Goal: Transaction & Acquisition: Purchase product/service

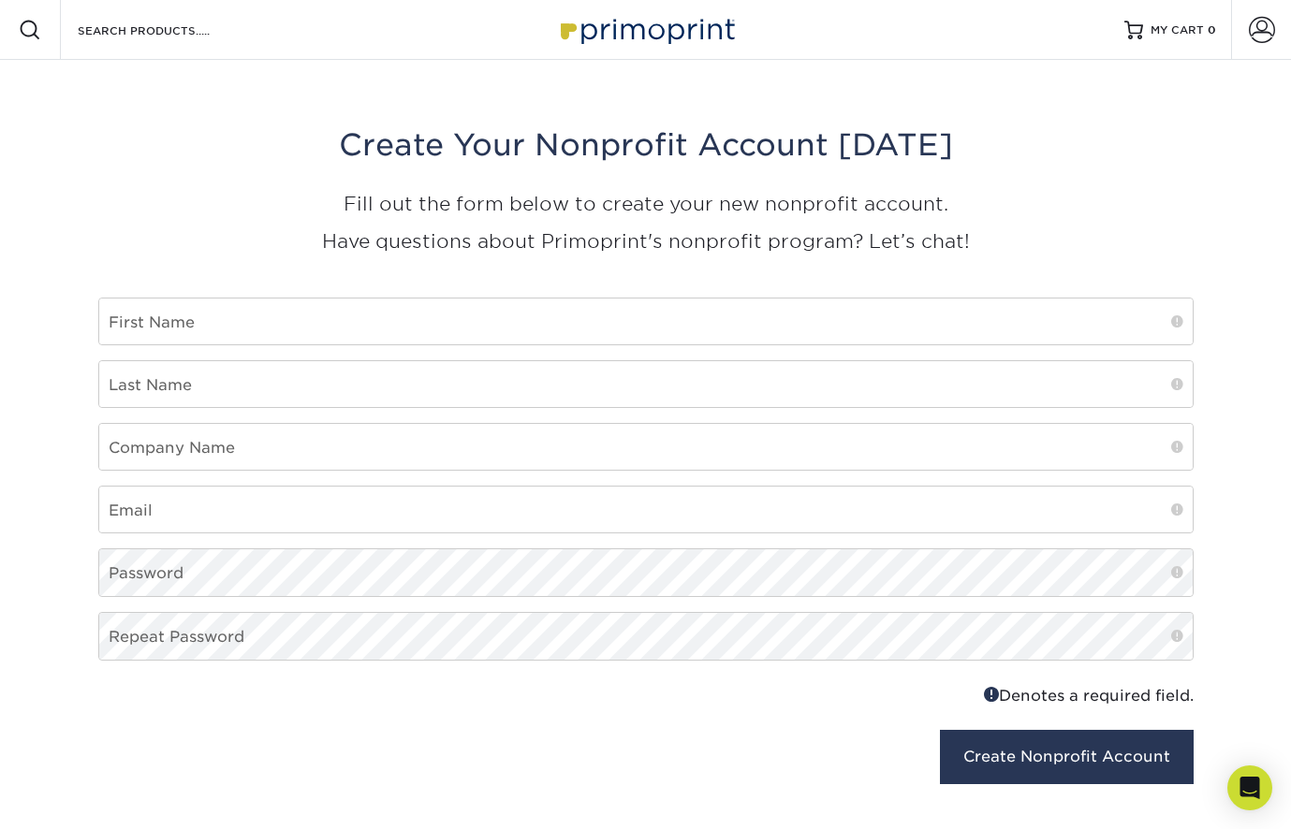
click at [622, 37] on img at bounding box center [645, 29] width 187 height 40
click at [212, 36] on input "Search Products" at bounding box center [167, 30] width 182 height 22
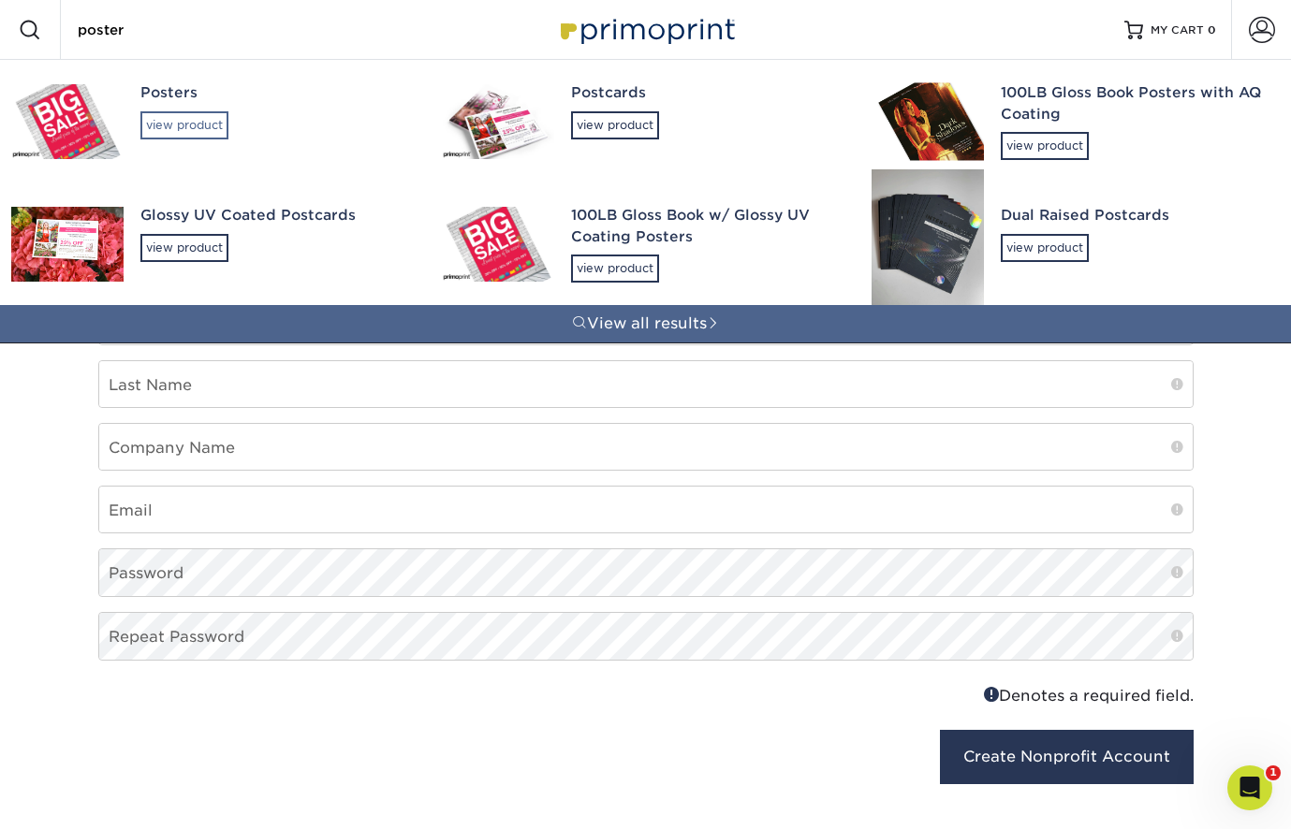
type input "poster"
click at [207, 113] on div "view product" at bounding box center [184, 125] width 88 height 28
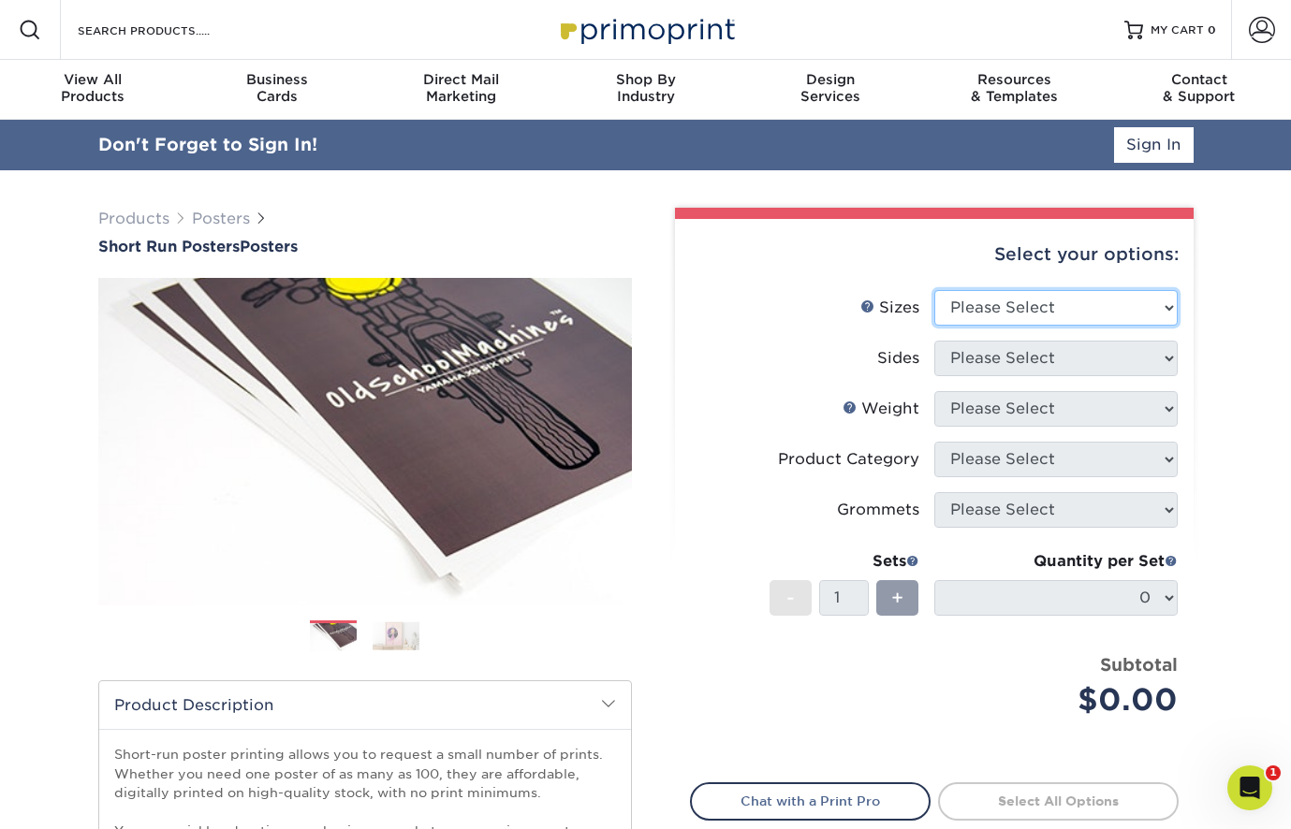
select select "14.00x22.00"
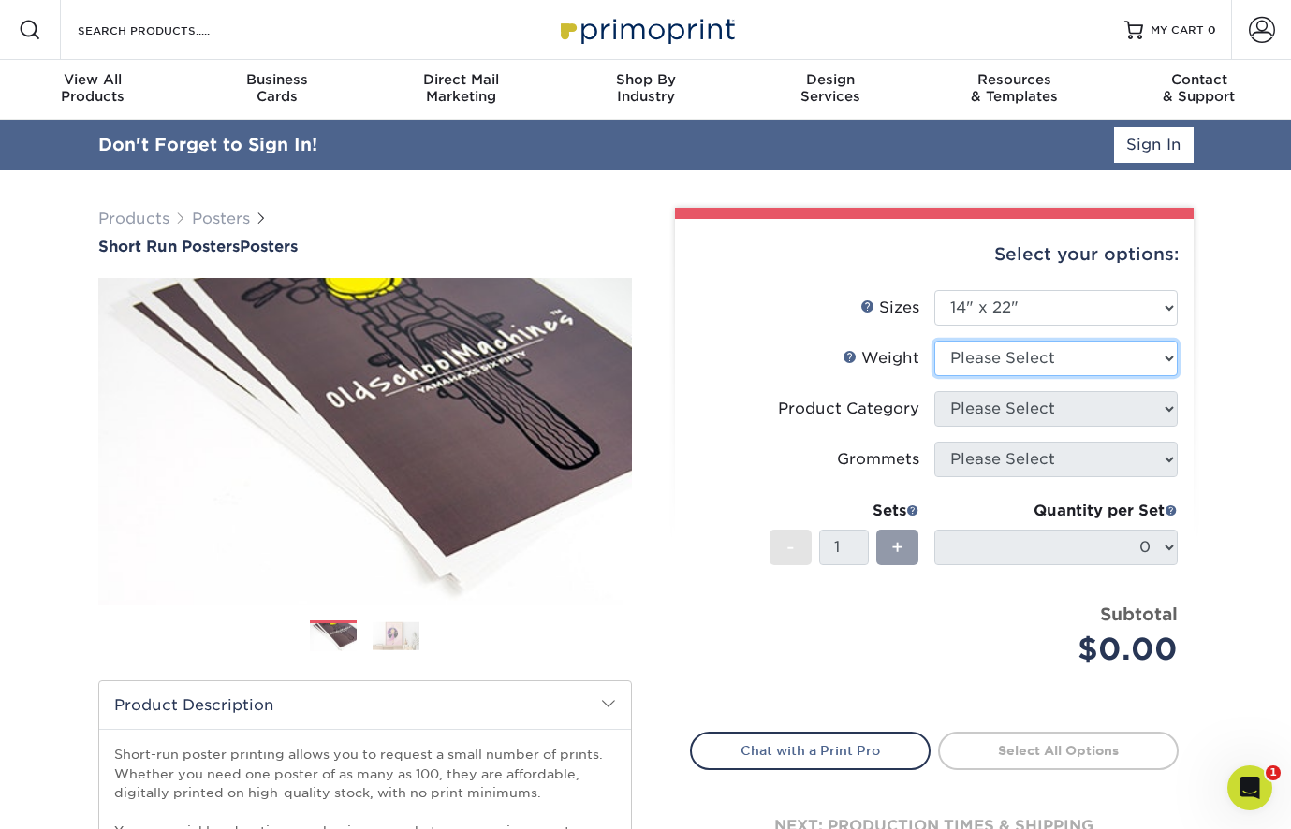
select select "12PTC2S"
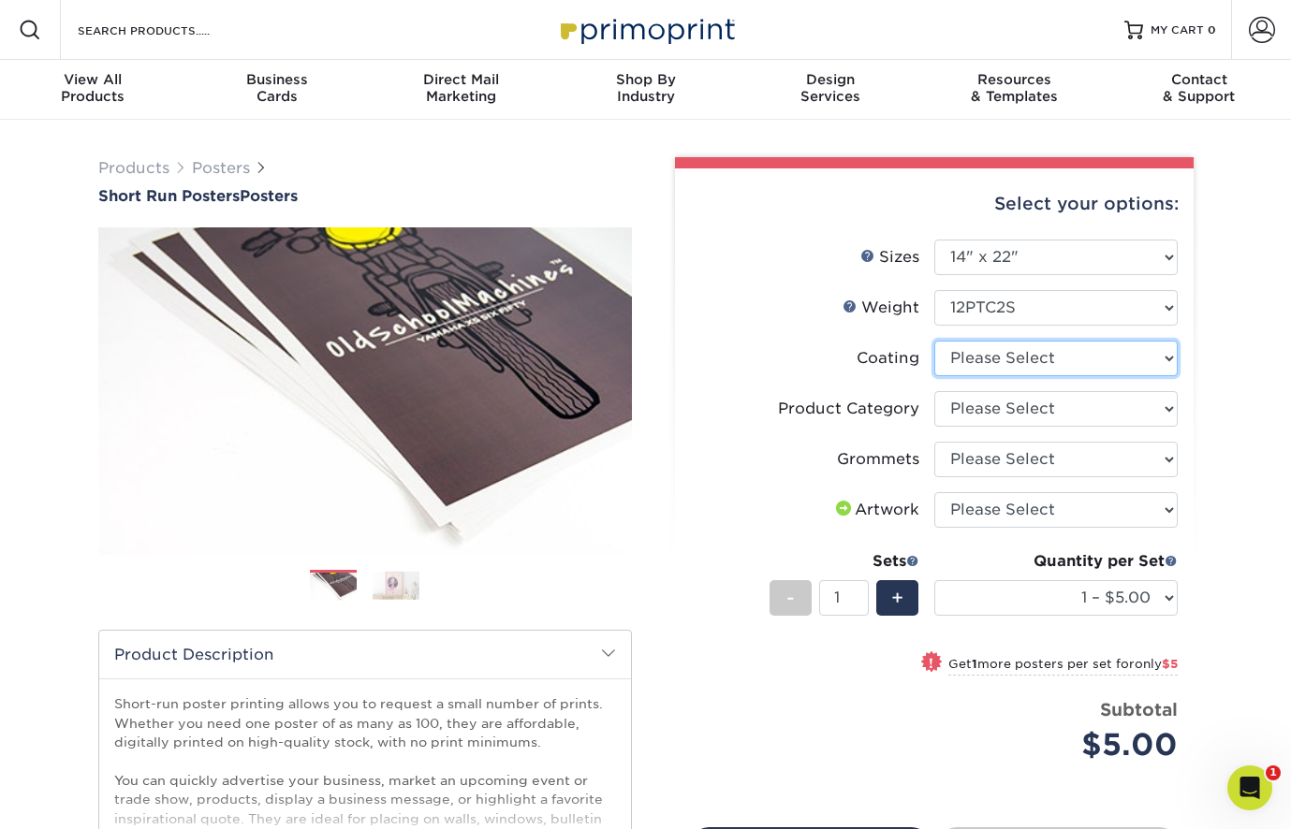
select select "3e7618de-abca-4bda-9f97-8b9129e913d8"
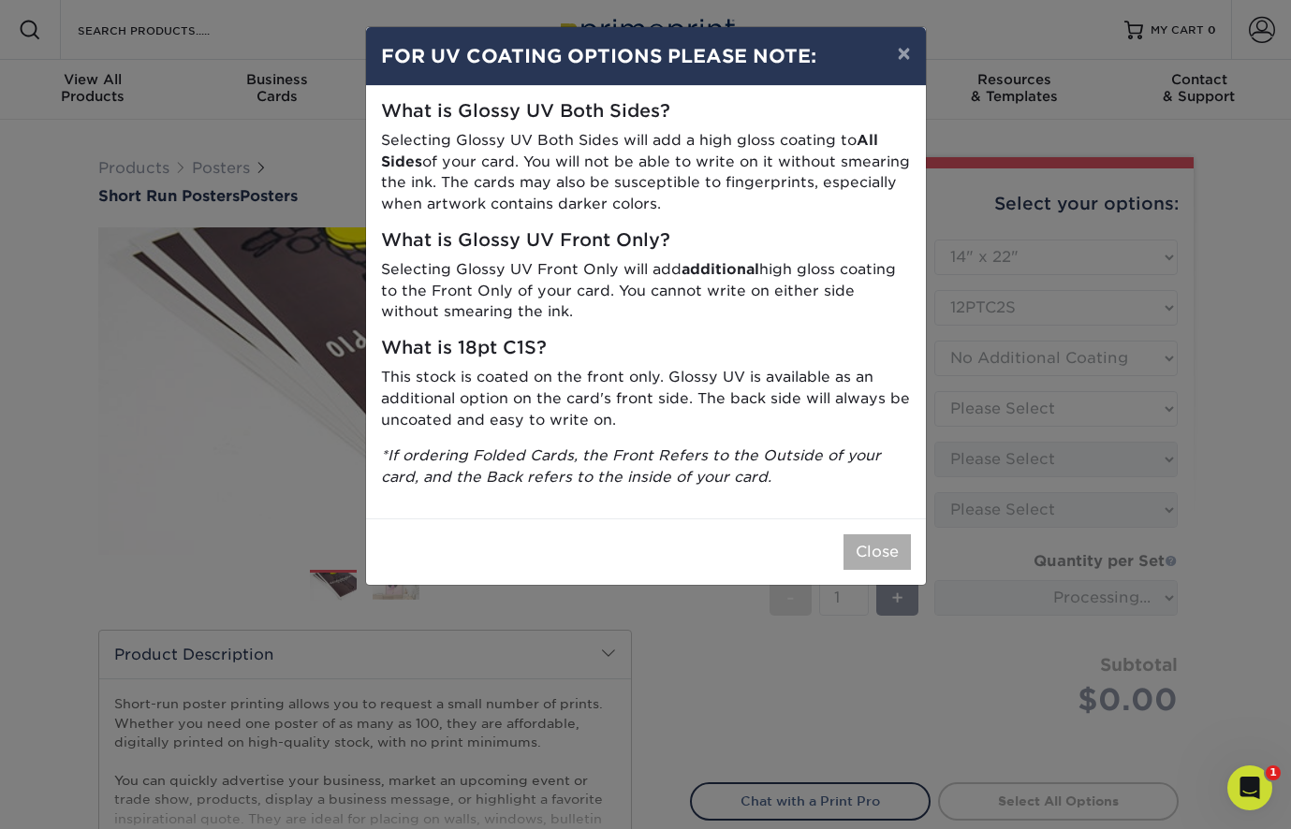
click at [868, 543] on button "Close" at bounding box center [876, 552] width 67 height 36
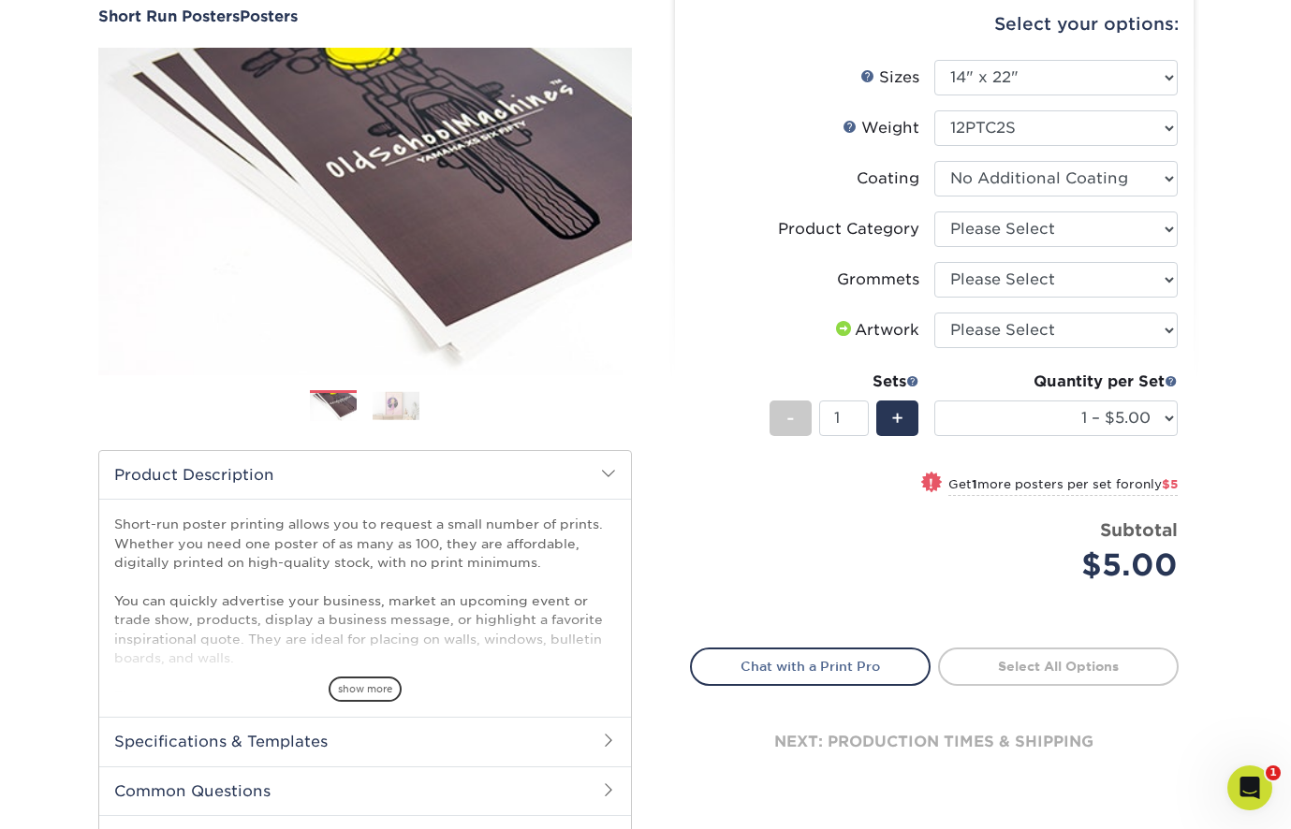
scroll to position [181, 0]
drag, startPoint x: 843, startPoint y: 416, endPoint x: 813, endPoint y: 413, distance: 30.1
click at [813, 413] on div "- 1 +" at bounding box center [844, 421] width 150 height 42
type input "27"
click at [677, 196] on div "Select your options: Sizes Help Sizes Please Select 12" x 12" 12" x 15" 12" x 1…" at bounding box center [934, 400] width 518 height 824
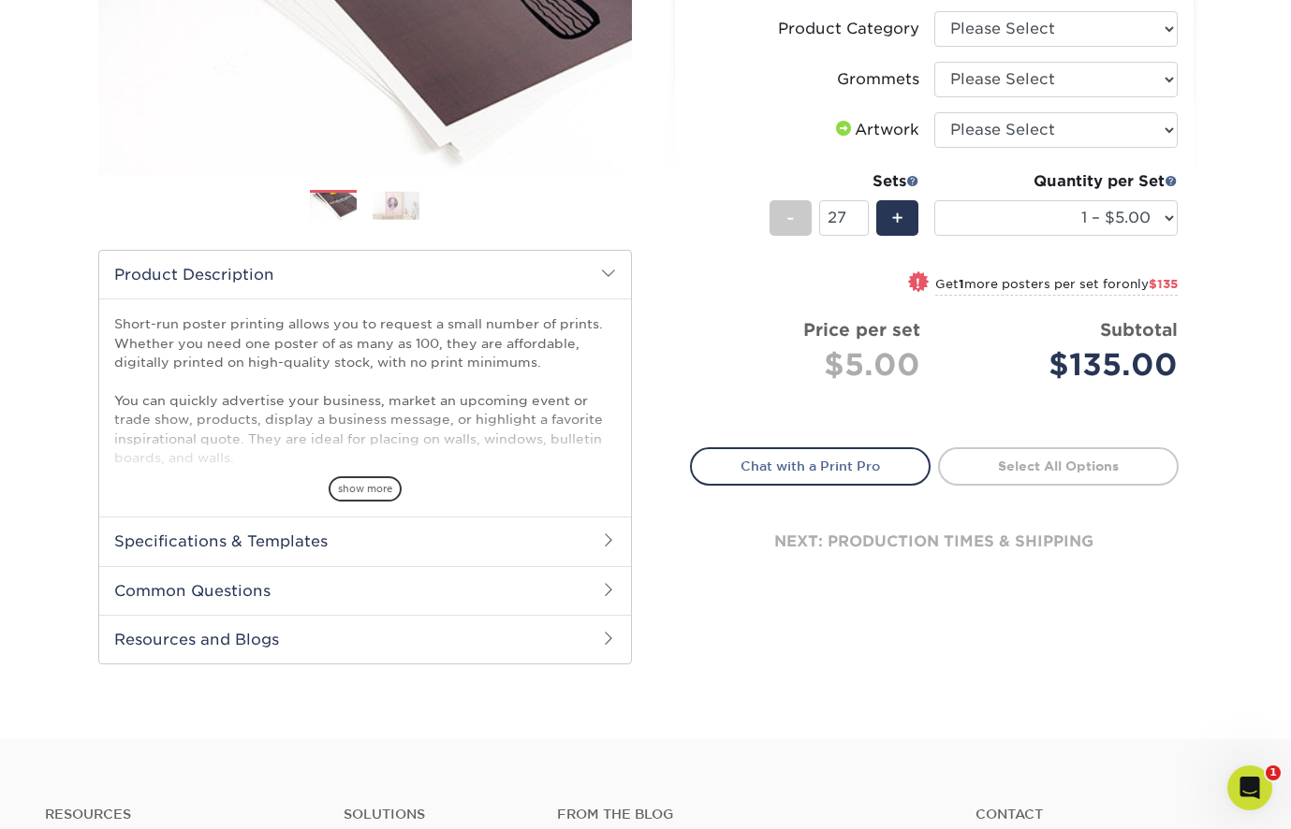
scroll to position [384, 0]
